Goal: Task Accomplishment & Management: Manage account settings

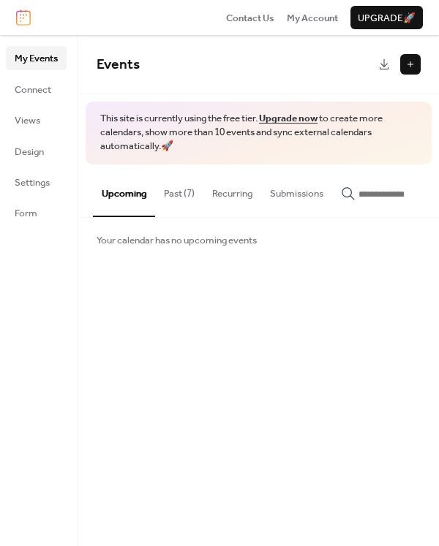
click at [179, 193] on button "Past (7)" at bounding box center [179, 190] width 48 height 51
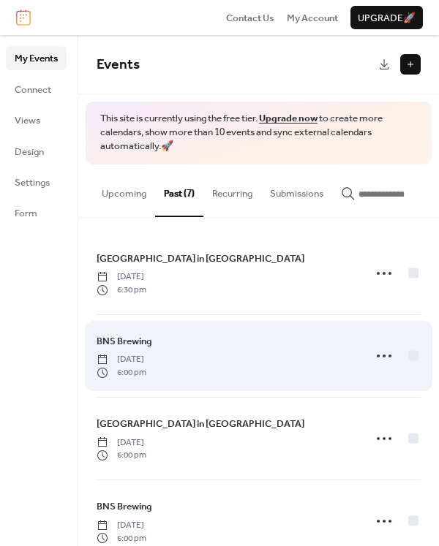
click at [243, 343] on div "BNS Brewing [DATE] 6:00 pm" at bounding box center [226, 356] width 258 height 45
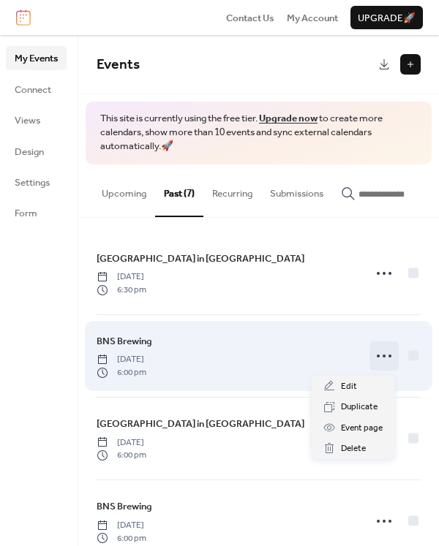
click at [378, 360] on icon at bounding box center [383, 356] width 23 height 23
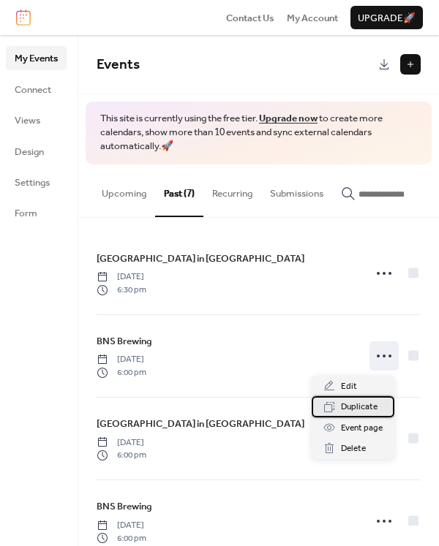
click at [349, 404] on span "Duplicate" at bounding box center [359, 407] width 37 height 15
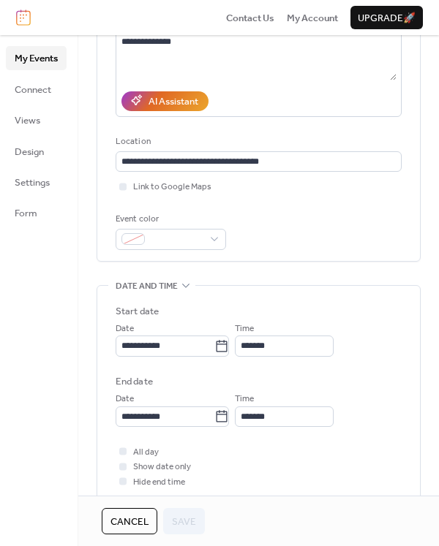
scroll to position [211, 0]
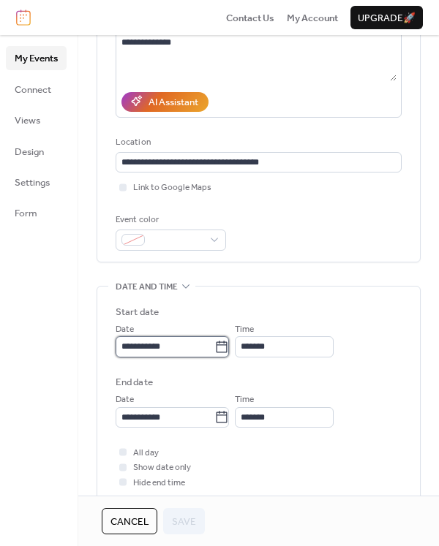
click at [148, 342] on input "**********" at bounding box center [165, 346] width 99 height 20
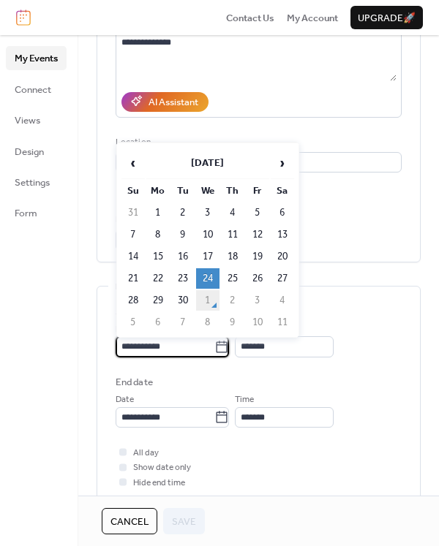
click at [212, 298] on td "1" at bounding box center [207, 300] width 23 height 20
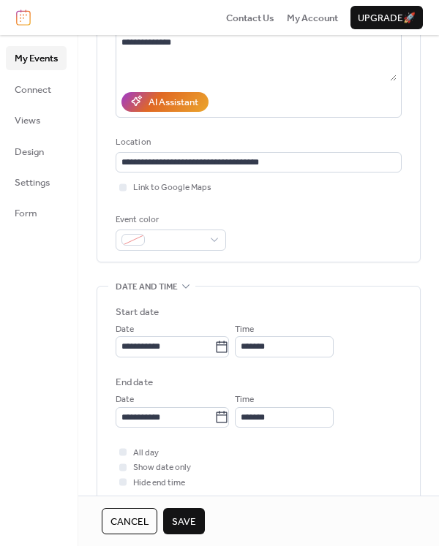
type input "**********"
click at [181, 528] on span "Save" at bounding box center [184, 522] width 24 height 15
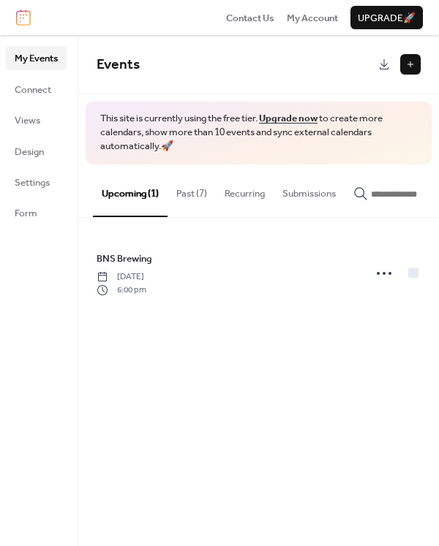
click at [209, 191] on button "Past (7)" at bounding box center [192, 190] width 48 height 51
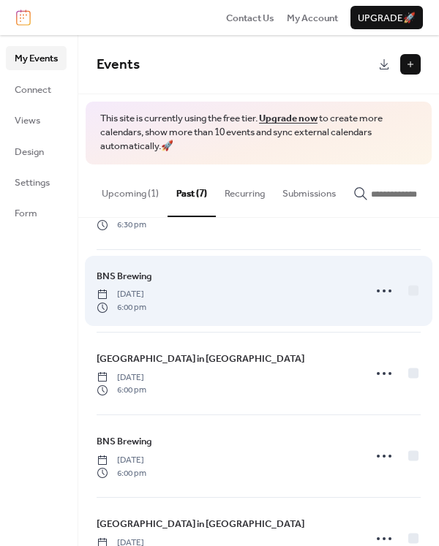
scroll to position [67, 0]
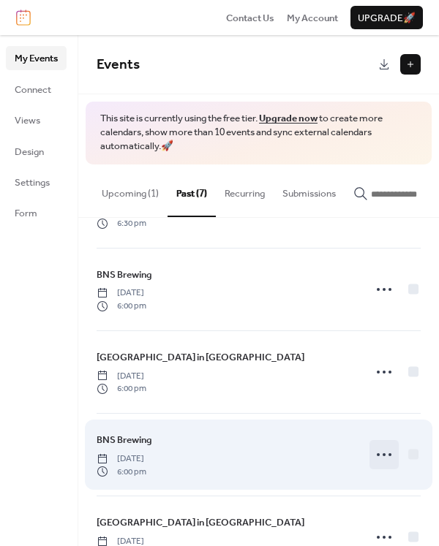
click at [383, 451] on icon at bounding box center [383, 454] width 23 height 23
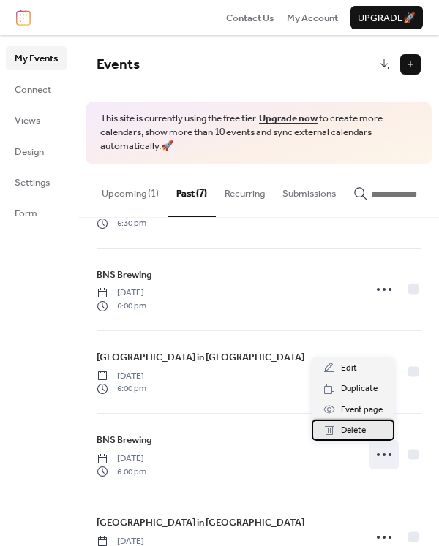
click at [366, 426] on span "Delete" at bounding box center [353, 431] width 25 height 15
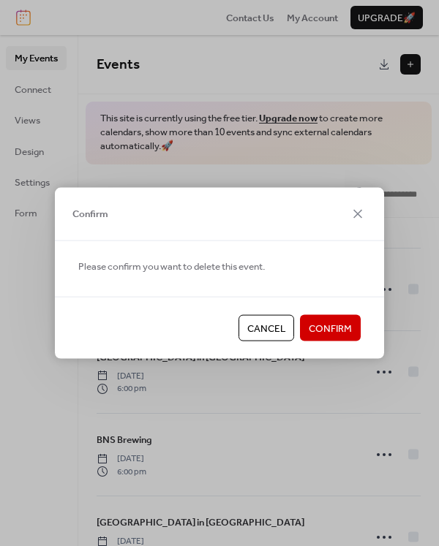
click at [340, 333] on span "Confirm" at bounding box center [330, 329] width 43 height 15
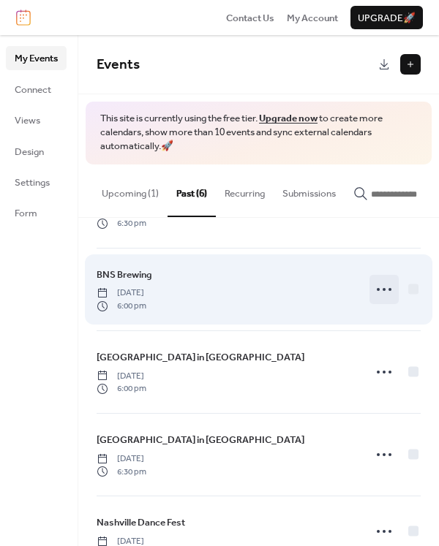
click at [383, 293] on icon at bounding box center [383, 289] width 23 height 23
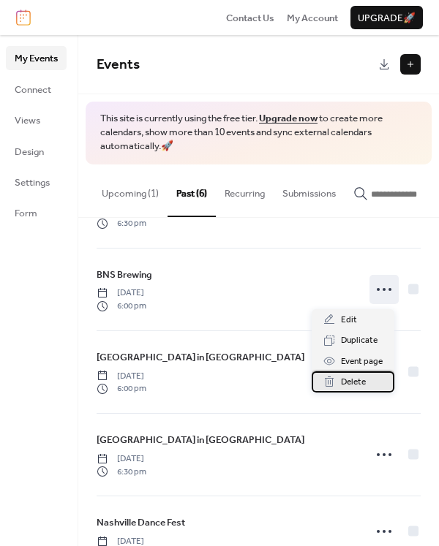
click at [353, 382] on span "Delete" at bounding box center [353, 382] width 25 height 15
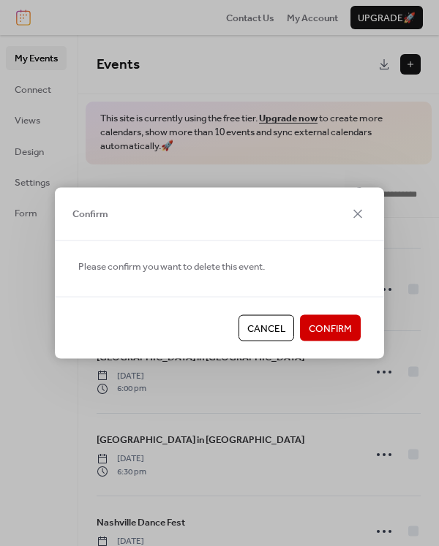
click at [333, 317] on button "Confirm" at bounding box center [330, 328] width 61 height 26
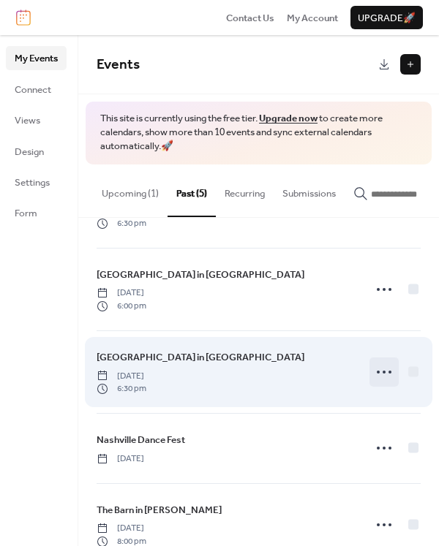
click at [383, 373] on circle at bounding box center [384, 372] width 3 height 3
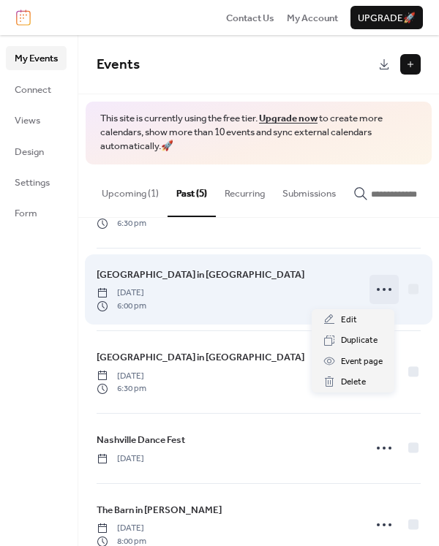
click at [380, 296] on icon at bounding box center [383, 289] width 23 height 23
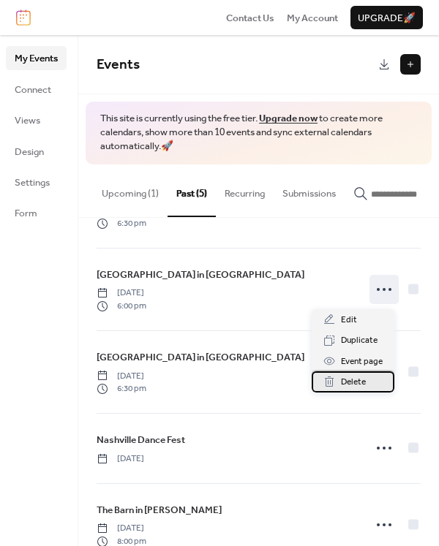
click at [352, 382] on span "Delete" at bounding box center [353, 382] width 25 height 15
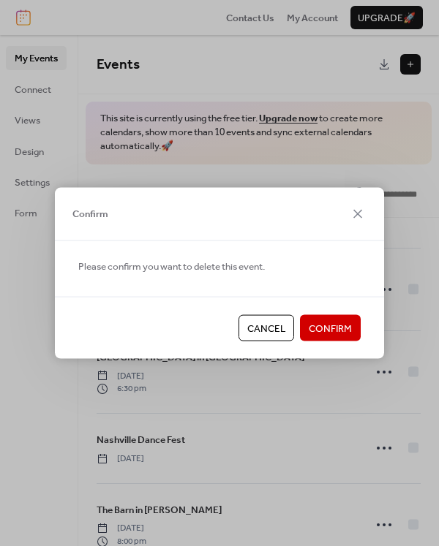
click at [339, 330] on span "Confirm" at bounding box center [330, 329] width 43 height 15
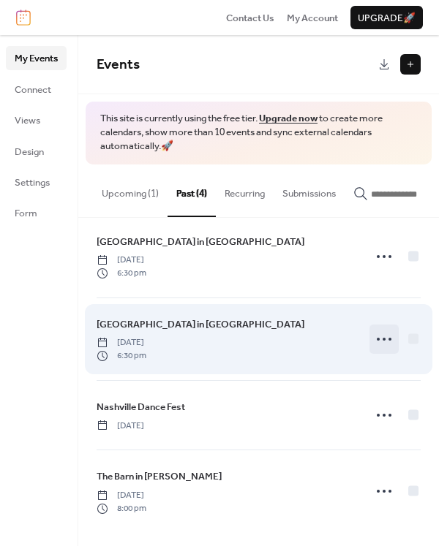
click at [376, 341] on icon at bounding box center [383, 339] width 23 height 23
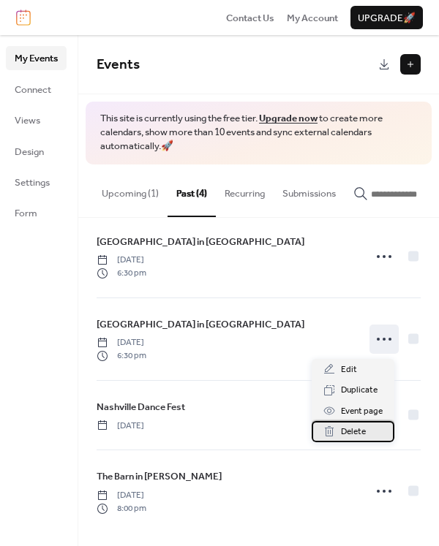
click at [347, 432] on span "Delete" at bounding box center [353, 432] width 25 height 15
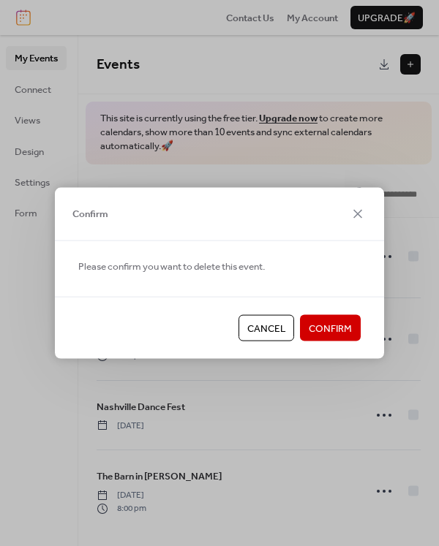
click at [339, 339] on button "Confirm" at bounding box center [330, 328] width 61 height 26
